Goal: Task Accomplishment & Management: Use online tool/utility

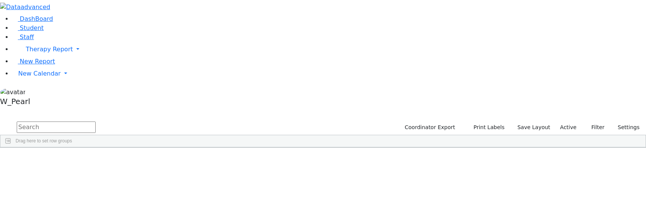
click at [96, 121] on input "text" at bounding box center [56, 126] width 79 height 11
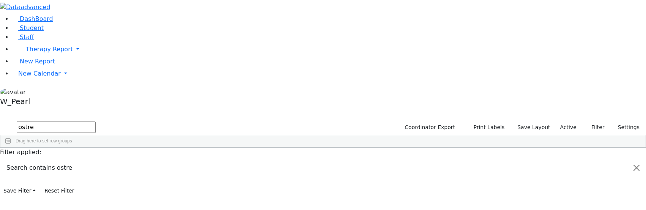
type input "ostre"
click at [126, 160] on div "Gedalye" at bounding box center [105, 165] width 41 height 11
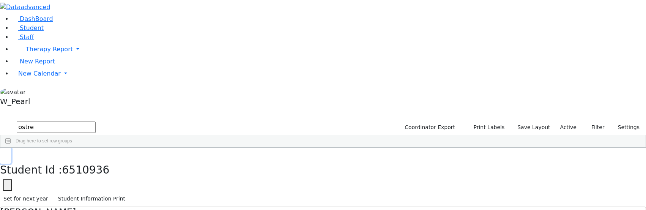
click at [11, 148] on button "button" at bounding box center [5, 156] width 11 height 16
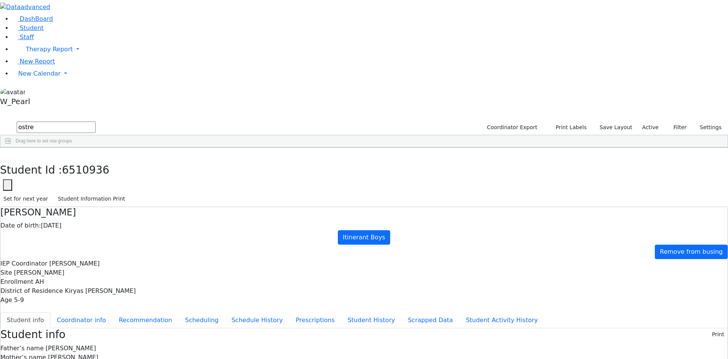
click at [96, 121] on input "ostre" at bounding box center [56, 126] width 79 height 11
click at [642, 121] on label "Active" at bounding box center [650, 127] width 23 height 12
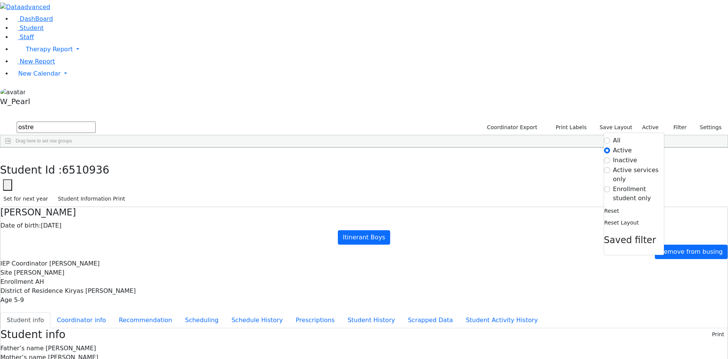
click at [613, 184] on label "Enrollment student only" at bounding box center [638, 193] width 51 height 18
click at [607, 186] on input "Enrollment student only" at bounding box center [607, 189] width 6 height 6
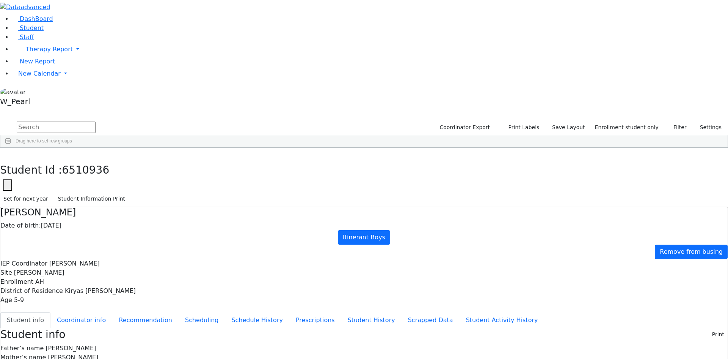
click at [96, 121] on input "text" at bounding box center [56, 126] width 79 height 11
type input "i"
type input "glau"
click at [143, 160] on div "Baila" at bounding box center [119, 165] width 48 height 11
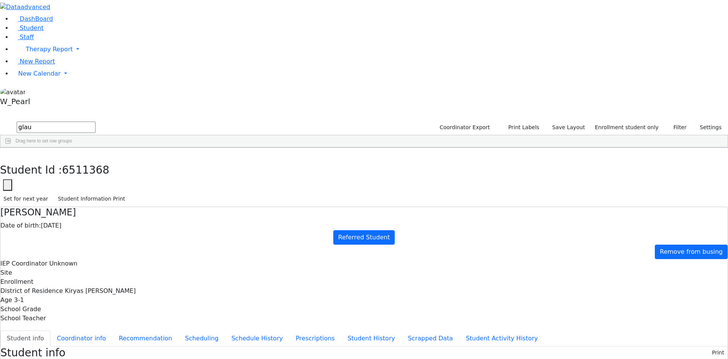
scroll to position [1, 0]
click at [179, 209] on button "Recommendation" at bounding box center [145, 338] width 66 height 16
checkbox input "true"
click at [341, 209] on button "Student History" at bounding box center [371, 338] width 60 height 16
click at [402, 209] on button "Scrapped Data" at bounding box center [431, 338] width 58 height 16
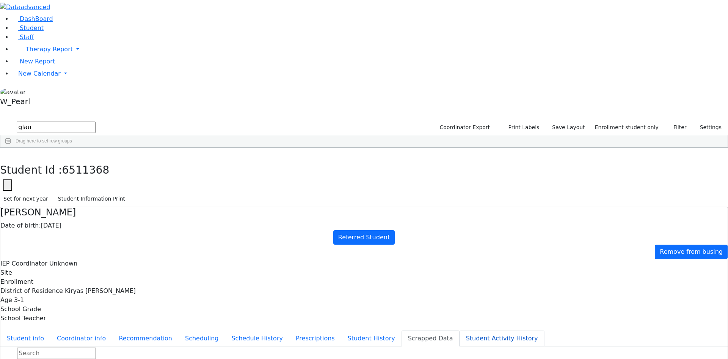
click at [460, 209] on button "Student Activity History" at bounding box center [502, 338] width 85 height 16
click at [341, 209] on button "Student History" at bounding box center [371, 338] width 60 height 16
click at [289, 209] on button "Prescriptions" at bounding box center [315, 338] width 52 height 16
click at [11, 148] on button "button" at bounding box center [5, 156] width 11 height 16
click at [143, 160] on div "Baila" at bounding box center [119, 165] width 48 height 11
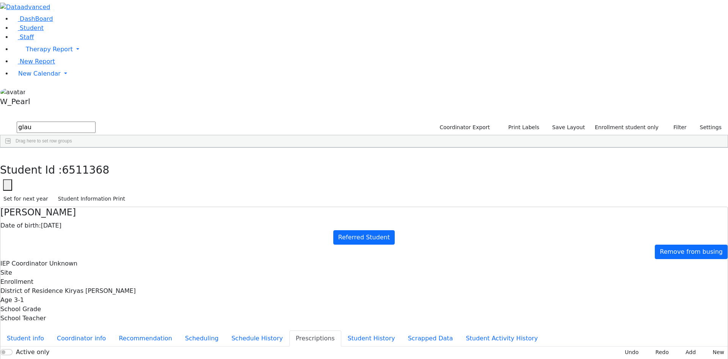
click at [143, 160] on div "Baila" at bounding box center [119, 165] width 48 height 11
click at [225, 209] on button "Schedule History" at bounding box center [257, 338] width 64 height 16
click at [185, 209] on button "Scheduling" at bounding box center [202, 338] width 46 height 16
click at [112, 209] on button "Coordinator info" at bounding box center [81, 338] width 62 height 16
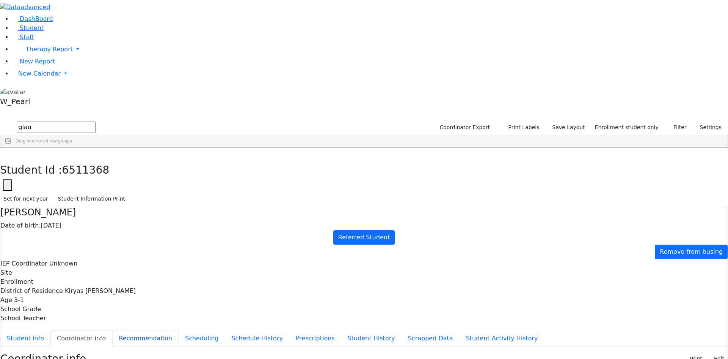
click at [179, 209] on button "Recommendation" at bounding box center [145, 338] width 66 height 16
checkbox input "true"
click at [50, 209] on button "Student info" at bounding box center [25, 338] width 50 height 16
click at [167, 209] on button "Recommendation" at bounding box center [145, 338] width 66 height 16
click at [112, 209] on button "Coordinator info" at bounding box center [81, 338] width 62 height 16
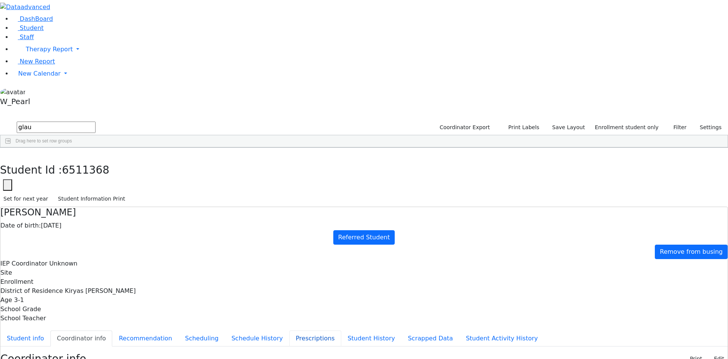
click at [289, 209] on button "Prescriptions" at bounding box center [315, 338] width 52 height 16
click at [341, 209] on button "Student History" at bounding box center [371, 338] width 60 height 16
click at [11, 148] on button "button" at bounding box center [5, 156] width 11 height 16
click at [96, 121] on input "glau" at bounding box center [56, 126] width 79 height 11
drag, startPoint x: 145, startPoint y: 37, endPoint x: -113, endPoint y: -12, distance: 262.1
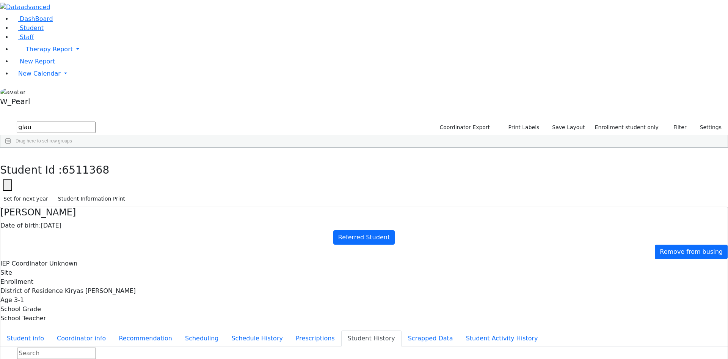
click at [0, 0] on html "Printing Please wait. Remaining time 10 seconds. Print Schedule Options Show Bi…" at bounding box center [364, 211] width 728 height 423
type input "Sturm"
click at [34, 41] on link "Staff" at bounding box center [23, 36] width 22 height 7
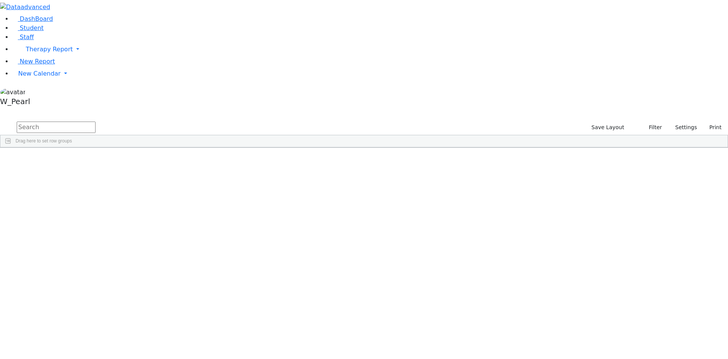
click at [96, 121] on input "text" at bounding box center [56, 126] width 79 height 11
click at [270, 160] on div "845-694-0288" at bounding box center [247, 165] width 45 height 11
drag, startPoint x: 126, startPoint y: 34, endPoint x: -60, endPoint y: -1, distance: 189.5
click at [0, 0] on html "Printing Please wait. Remaining time 10 seconds. Print Schedule Options Show Bi…" at bounding box center [364, 98] width 728 height 197
drag, startPoint x: 160, startPoint y: 31, endPoint x: -201, endPoint y: -22, distance: 365.3
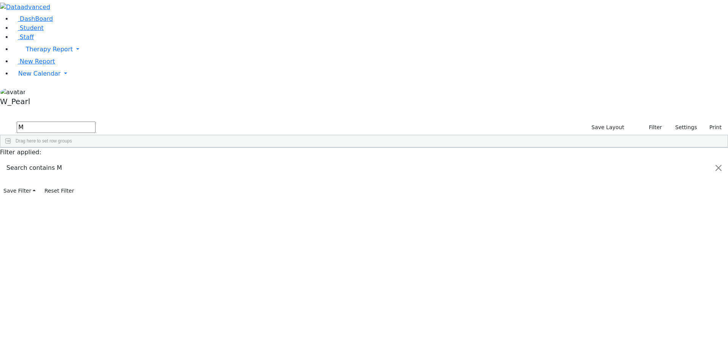
click at [0, 0] on html "Printing Please wait. Remaining time 10 seconds. Print Schedule Options Show Bi…" at bounding box center [364, 98] width 728 height 197
click at [96, 121] on input "As" at bounding box center [56, 126] width 79 height 11
drag, startPoint x: 151, startPoint y: 31, endPoint x: -298, endPoint y: -28, distance: 452.3
click at [0, 0] on html "Printing Please wait. Remaining time 10 seconds. Print Schedule Options Show Bi…" at bounding box center [364, 98] width 728 height 197
type input "As"
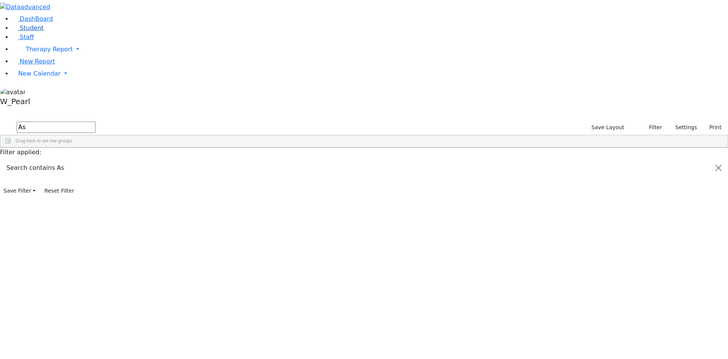
click at [35, 31] on span "Student" at bounding box center [32, 27] width 24 height 7
click at [96, 121] on input "text" at bounding box center [56, 126] width 79 height 11
click at [145, 170] on div "Meilech" at bounding box center [121, 175] width 48 height 11
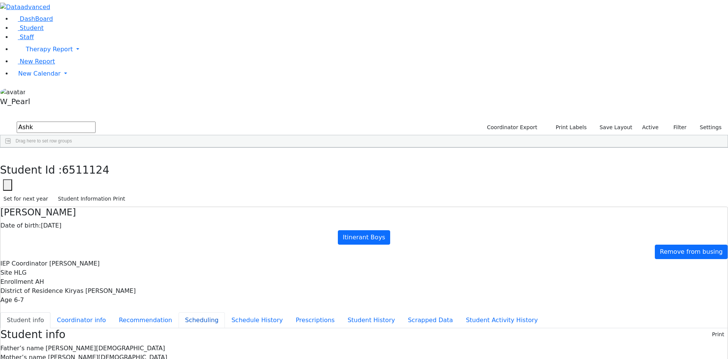
click at [179, 312] on button "Scheduling" at bounding box center [202, 320] width 46 height 16
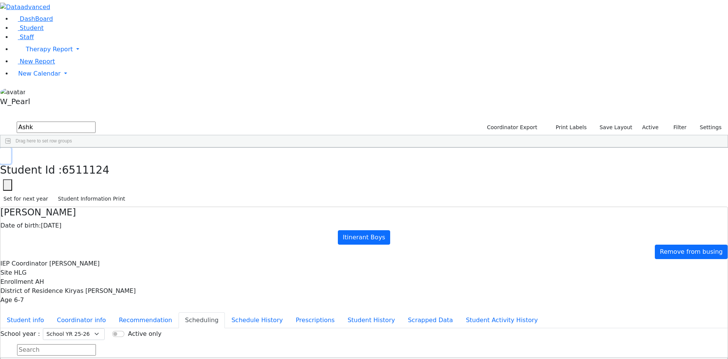
click at [11, 148] on button "button" at bounding box center [5, 156] width 11 height 16
drag, startPoint x: 133, startPoint y: 33, endPoint x: -58, endPoint y: -24, distance: 199.9
click at [0, 0] on html "Printing Please wait. Remaining time 10 seconds. Print Schedule Options Show Bi…" at bounding box center [364, 209] width 728 height 419
click at [0, 120] on button "submit" at bounding box center [7, 127] width 15 height 14
type input "Glauber"
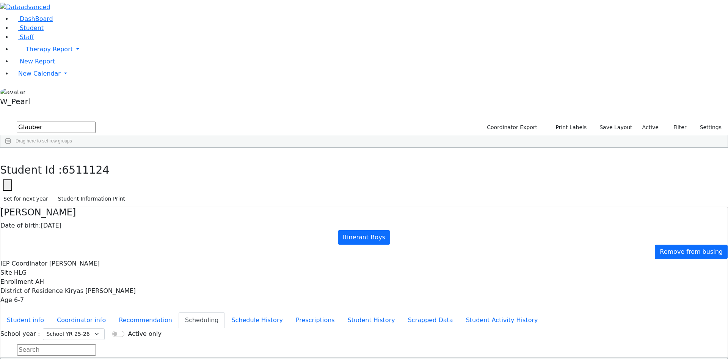
click at [143, 160] on div "Shimon" at bounding box center [119, 165] width 48 height 11
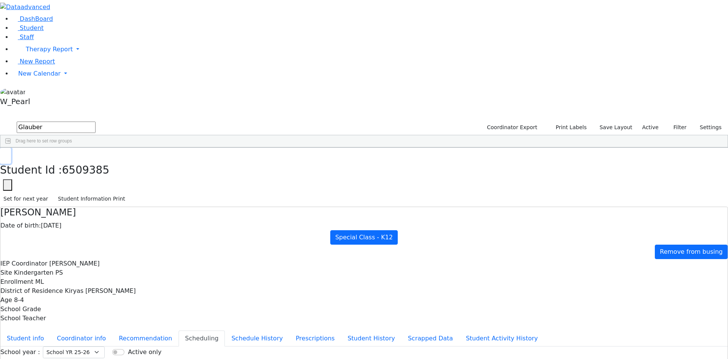
click at [11, 148] on button "button" at bounding box center [5, 156] width 11 height 16
click at [654, 121] on label "Active" at bounding box center [650, 127] width 23 height 12
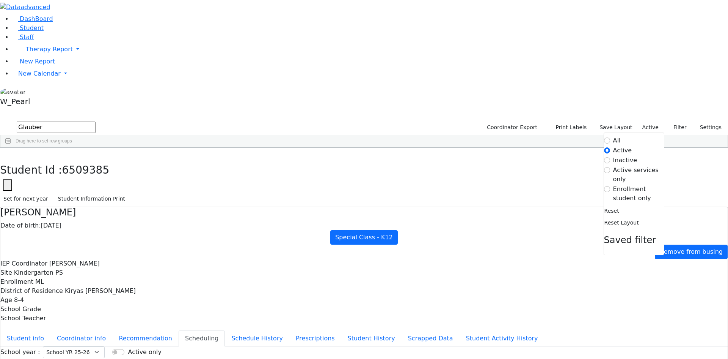
click at [613, 184] on label "Enrollment student only" at bounding box center [638, 193] width 51 height 18
click at [609, 186] on input "Enrollment student only" at bounding box center [607, 189] width 6 height 6
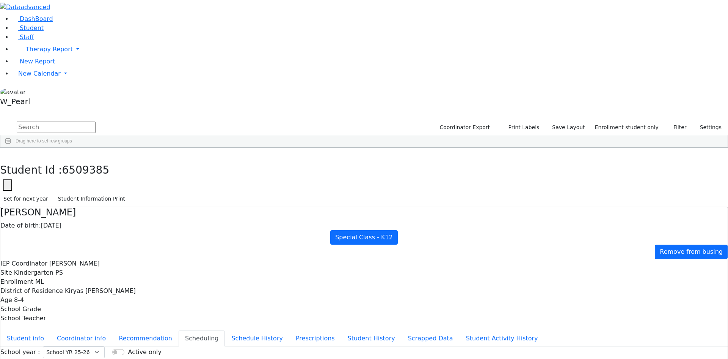
click at [96, 121] on input "text" at bounding box center [56, 126] width 79 height 11
type input "Glauber"
click at [143, 160] on div "Baila" at bounding box center [119, 165] width 48 height 11
click at [289, 330] on button "Prescriptions" at bounding box center [315, 338] width 52 height 16
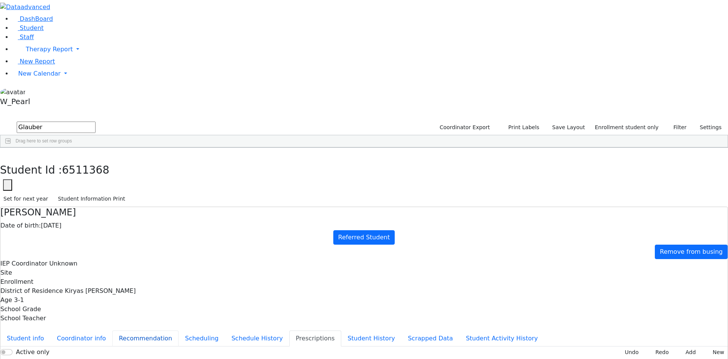
click at [179, 330] on button "Recommendation" at bounding box center [145, 338] width 66 height 16
checkbox input "true"
click at [50, 330] on button "Student info" at bounding box center [25, 338] width 50 height 16
click at [112, 330] on button "Coordinator info" at bounding box center [81, 338] width 62 height 16
click at [50, 330] on button "Student info" at bounding box center [25, 338] width 50 height 16
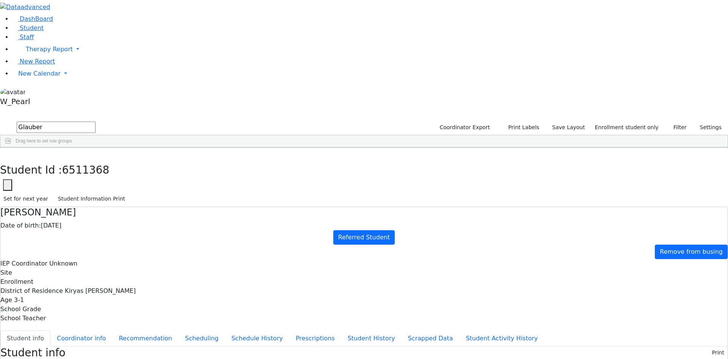
scroll to position [1, 0]
click at [112, 330] on button "Coordinator info" at bounding box center [81, 338] width 62 height 16
click at [167, 330] on button "Recommendation" at bounding box center [145, 338] width 66 height 16
click at [179, 330] on button "Scheduling" at bounding box center [202, 338] width 46 height 16
click at [402, 330] on button "Scrapped Data" at bounding box center [431, 338] width 58 height 16
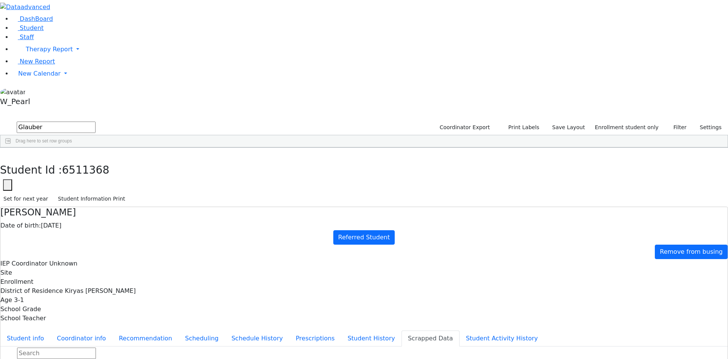
scroll to position [1290, 0]
click at [8, 153] on icon "button" at bounding box center [5, 155] width 4 height 5
click at [96, 121] on input "Glauber" at bounding box center [56, 126] width 79 height 11
type input "G"
click at [96, 121] on input "text" at bounding box center [56, 126] width 79 height 11
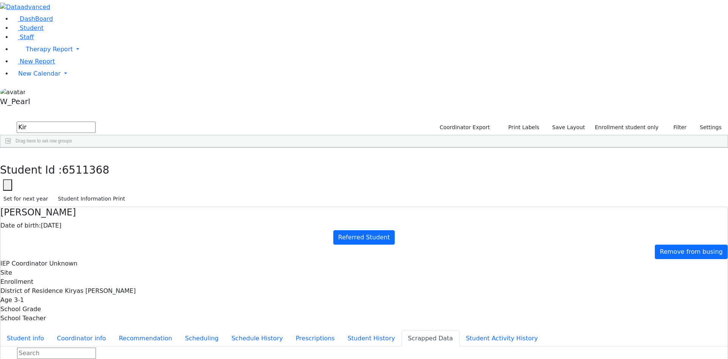
scroll to position [38, 0]
drag, startPoint x: 126, startPoint y: 31, endPoint x: -64, endPoint y: 32, distance: 189.7
click at [0, 32] on html "Printing Please wait. Remaining time 10 seconds. Print Schedule Options Show Bi…" at bounding box center [364, 211] width 728 height 423
click at [96, 121] on input "dovi" at bounding box center [56, 126] width 79 height 11
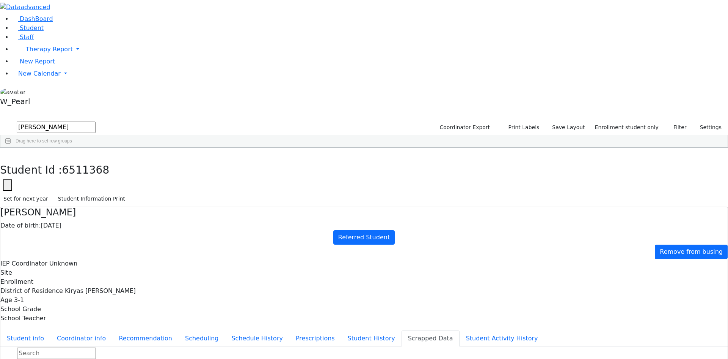
drag, startPoint x: 134, startPoint y: 28, endPoint x: -37, endPoint y: 24, distance: 170.4
click at [0, 24] on html "Printing Please wait. Remaining time 10 seconds. Print Schedule Options Show Bi…" at bounding box center [364, 211] width 728 height 423
type input "dovi"
click at [44, 31] on link "Student" at bounding box center [27, 27] width 31 height 7
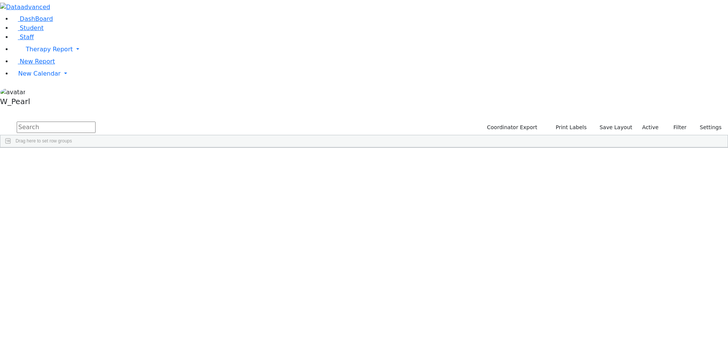
click at [44, 31] on link "Student" at bounding box center [27, 27] width 31 height 7
click at [96, 121] on input "text" at bounding box center [56, 126] width 79 height 11
click at [240, 160] on div "[PERSON_NAME] (Laibel)" at bounding box center [216, 165] width 48 height 11
drag, startPoint x: 146, startPoint y: 33, endPoint x: -231, endPoint y: -33, distance: 383.2
click at [0, 0] on html "Printing Please wait. Remaining time 10 seconds. Print Schedule Options Show Bi…" at bounding box center [364, 98] width 728 height 197
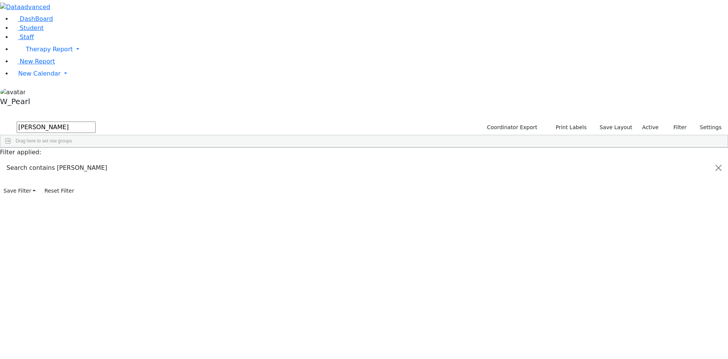
type input "[PERSON_NAME]"
click at [145, 223] on div "Bruchy" at bounding box center [121, 228] width 48 height 11
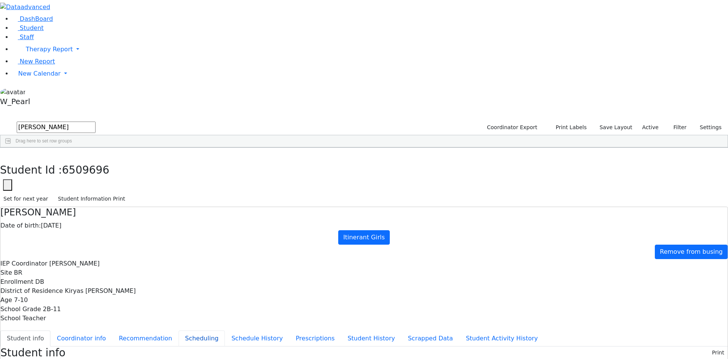
click at [179, 330] on button "Scheduling" at bounding box center [202, 338] width 46 height 16
click at [137, 109] on div "Students 14 A 24 K 24 W 24 A 24 K 24 W 24 A" at bounding box center [364, 114] width 728 height 11
click at [11, 148] on button "button" at bounding box center [5, 156] width 11 height 16
click at [32, 77] on span "New Calendar" at bounding box center [39, 73] width 42 height 7
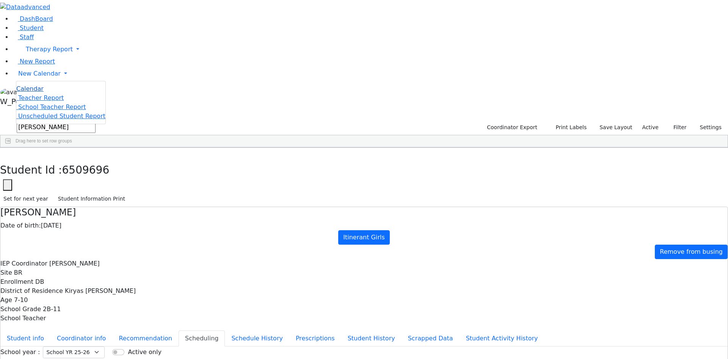
click at [40, 92] on span "Calendar" at bounding box center [29, 88] width 27 height 7
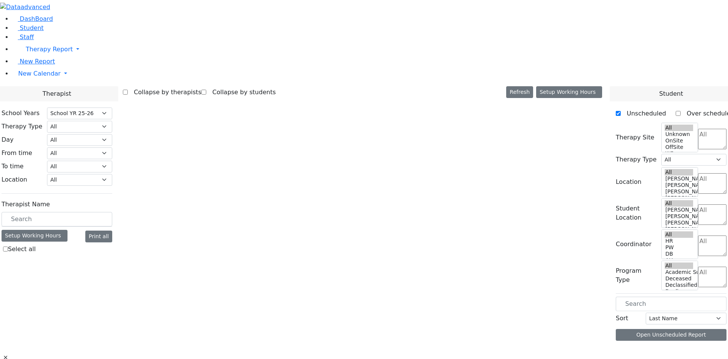
select select "212"
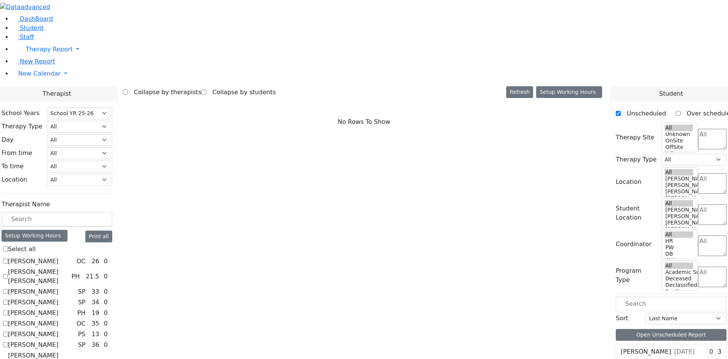
scroll to position [304, 0]
checkbox input "true"
select select "1"
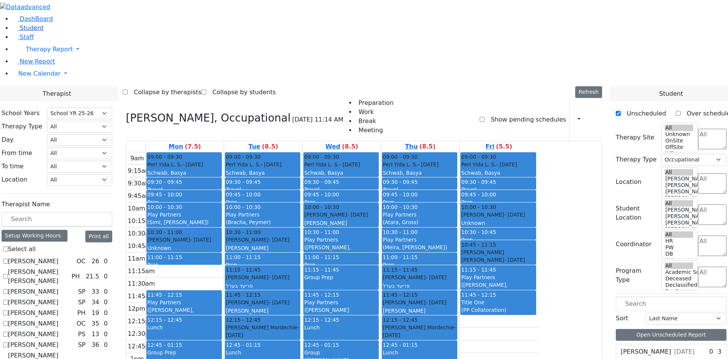
click at [37, 31] on link "Student" at bounding box center [27, 27] width 31 height 7
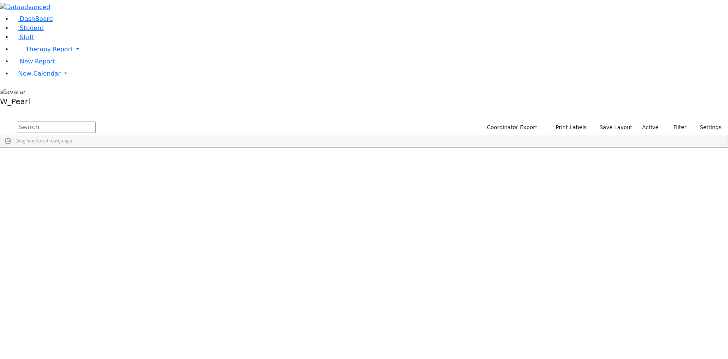
click at [96, 121] on input "text" at bounding box center [56, 126] width 79 height 11
drag, startPoint x: 178, startPoint y: 35, endPoint x: -239, endPoint y: -33, distance: 423.3
click at [0, 0] on html "Printing Please wait. Remaining time 10 seconds. Print Schedule Options Show Bi…" at bounding box center [364, 98] width 728 height 197
type input "[PERSON_NAME]"
click at [145, 202] on div "Wolf" at bounding box center [121, 207] width 48 height 11
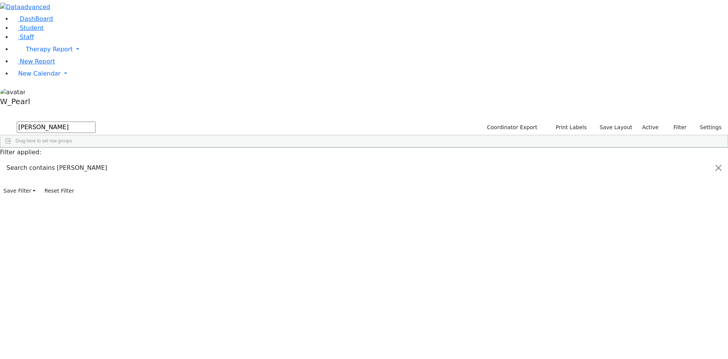
click at [96, 121] on input "[PERSON_NAME]" at bounding box center [56, 126] width 79 height 11
